Goal: Contribute content: Add original content to the website for others to see

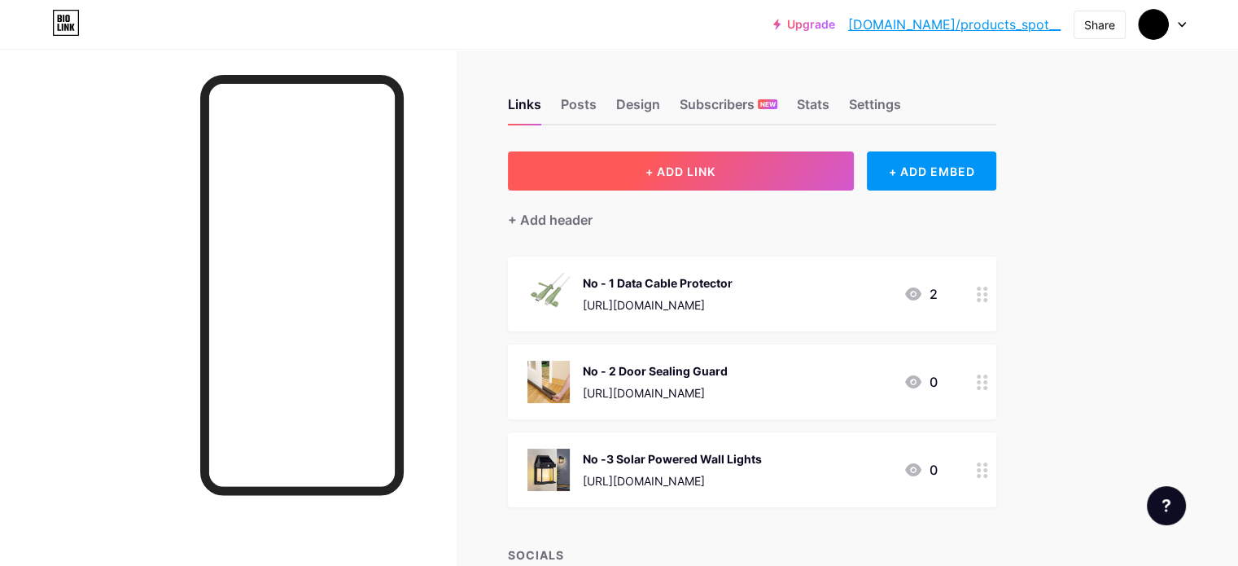
click at [818, 161] on button "+ ADD LINK" at bounding box center [681, 170] width 346 height 39
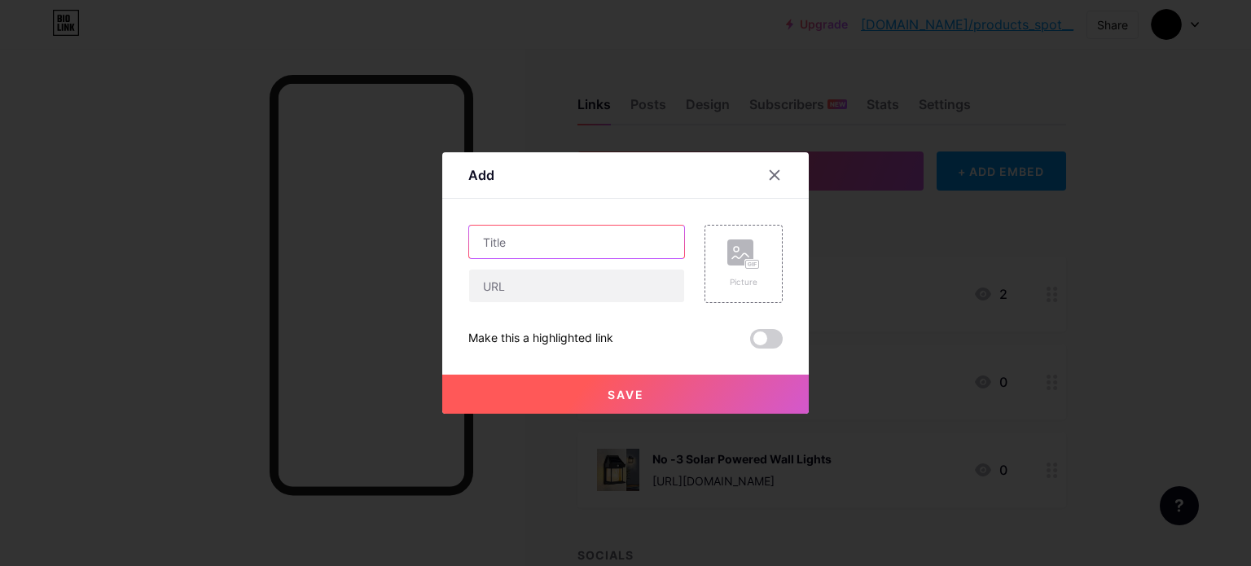
click at [587, 241] on input "text" at bounding box center [576, 242] width 215 height 33
type input "No -4"
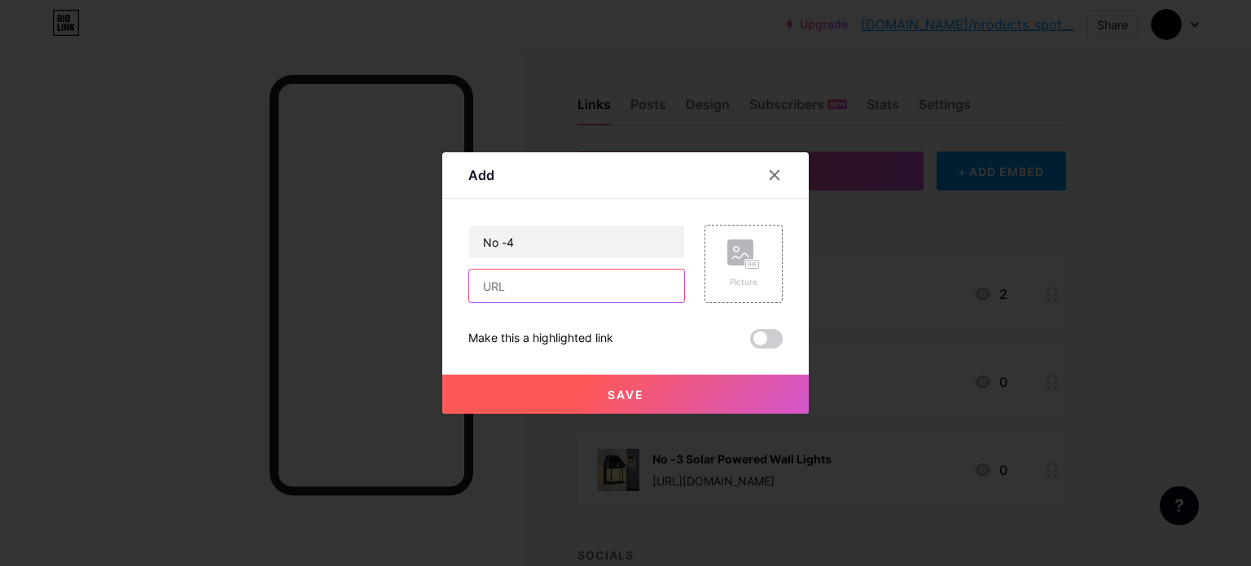
click at [607, 286] on input "text" at bounding box center [576, 286] width 215 height 33
paste input "[URL][DOMAIN_NAME]"
type input "[URL][DOMAIN_NAME]"
click at [727, 274] on div "Picture" at bounding box center [743, 263] width 33 height 49
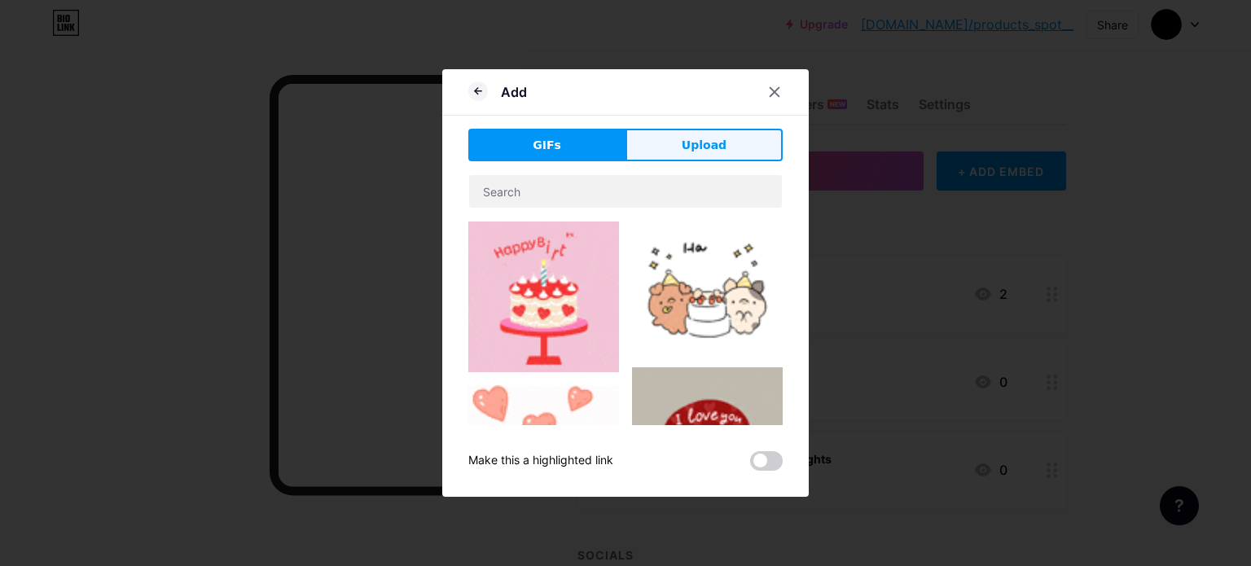
click at [697, 149] on span "Upload" at bounding box center [704, 145] width 45 height 17
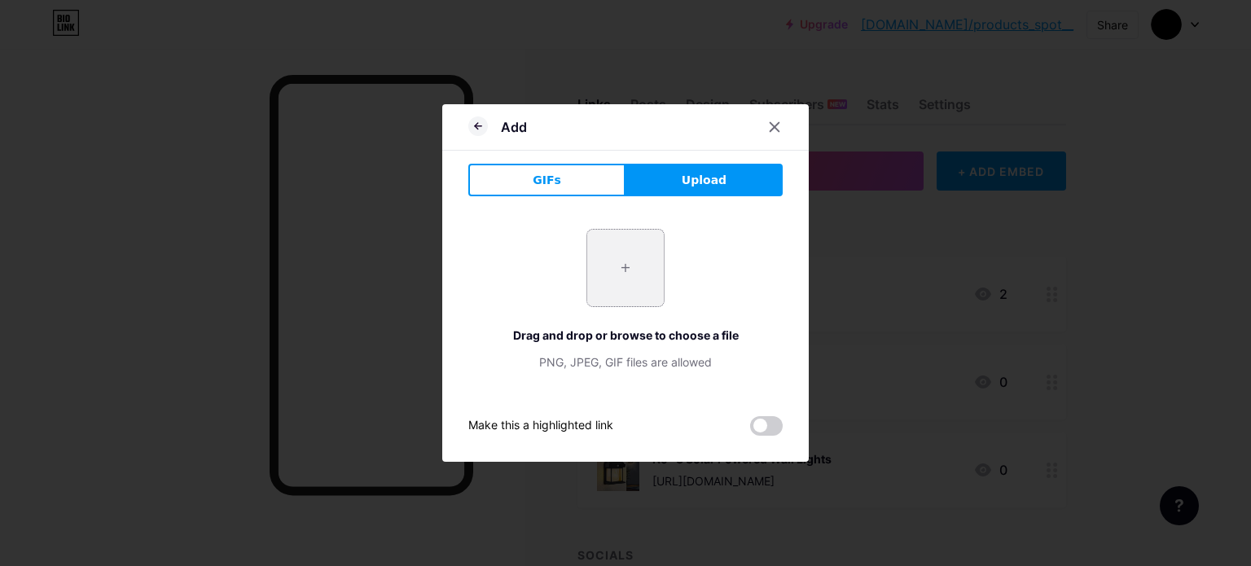
click at [617, 260] on input "file" at bounding box center [625, 268] width 77 height 77
type input "C:\fakepath\71EsMbvT8qL._SX466_.jpg"
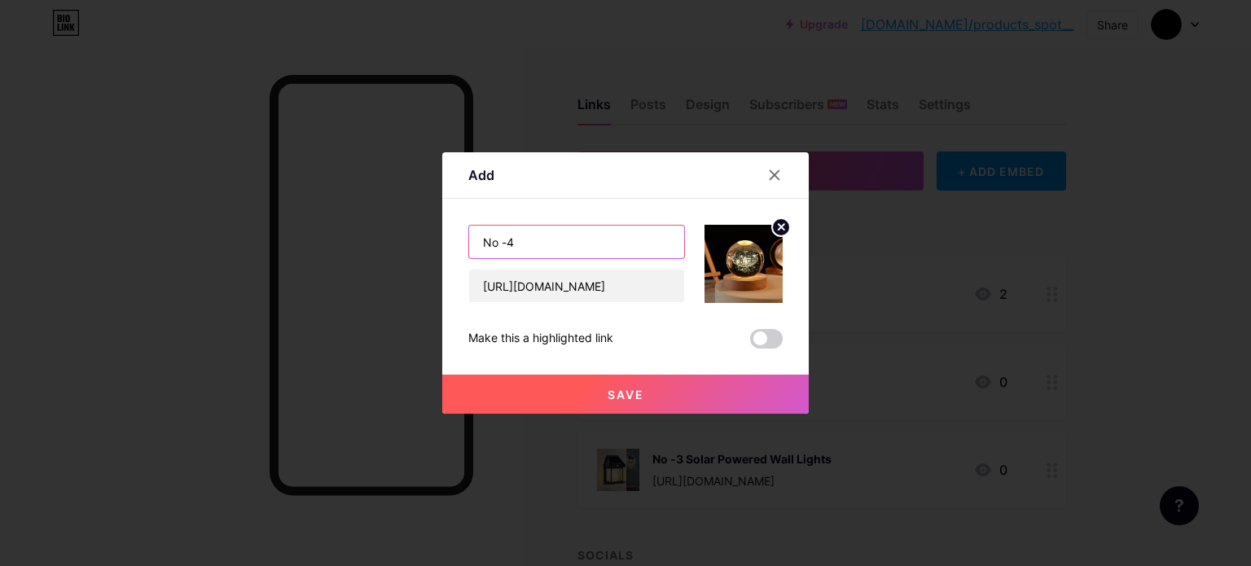
click at [554, 237] on input "No -4" at bounding box center [576, 242] width 215 height 33
type input "No -4 Crystal Ball Light"
click at [637, 399] on span "Save" at bounding box center [625, 395] width 37 height 14
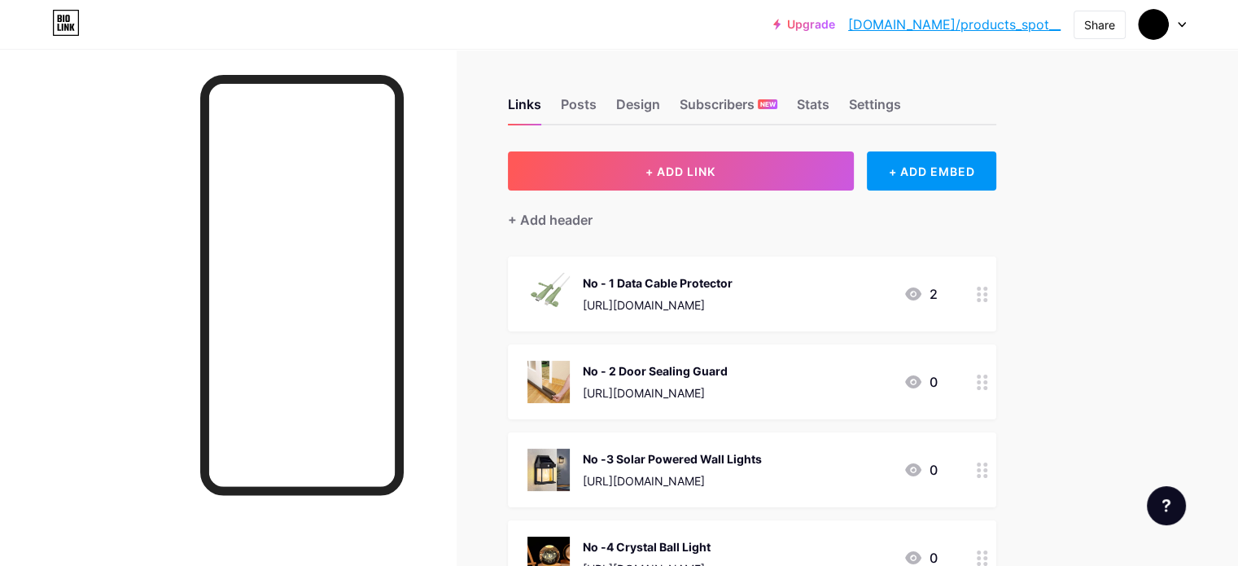
click at [835, 292] on icon at bounding box center [913, 293] width 16 height 13
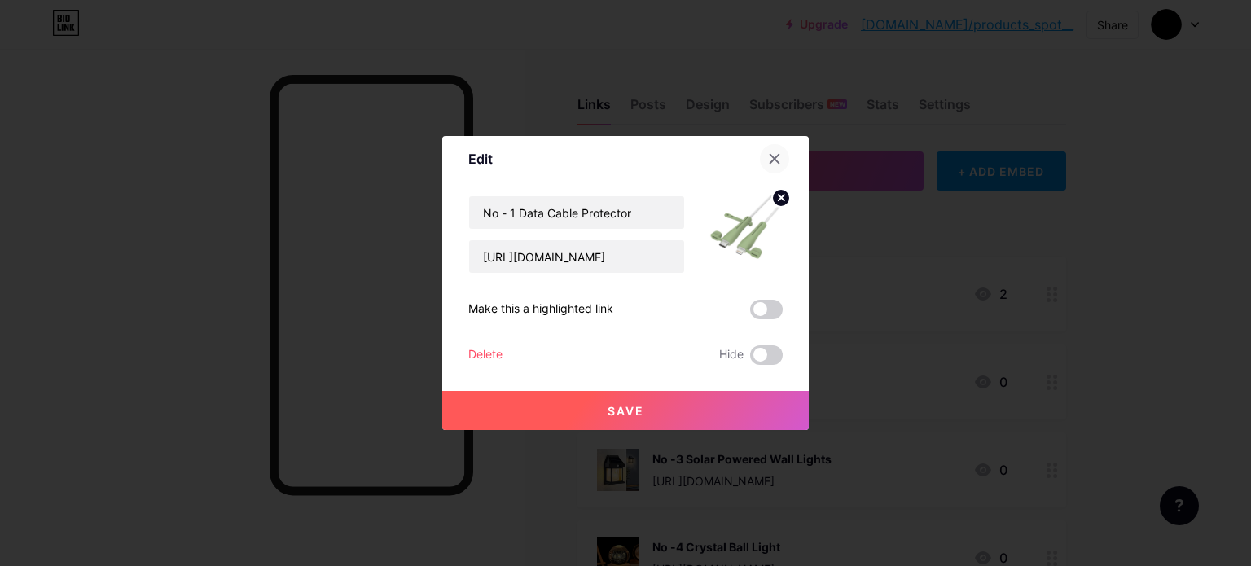
click at [772, 153] on icon at bounding box center [774, 158] width 13 height 13
